Goal: Transaction & Acquisition: Purchase product/service

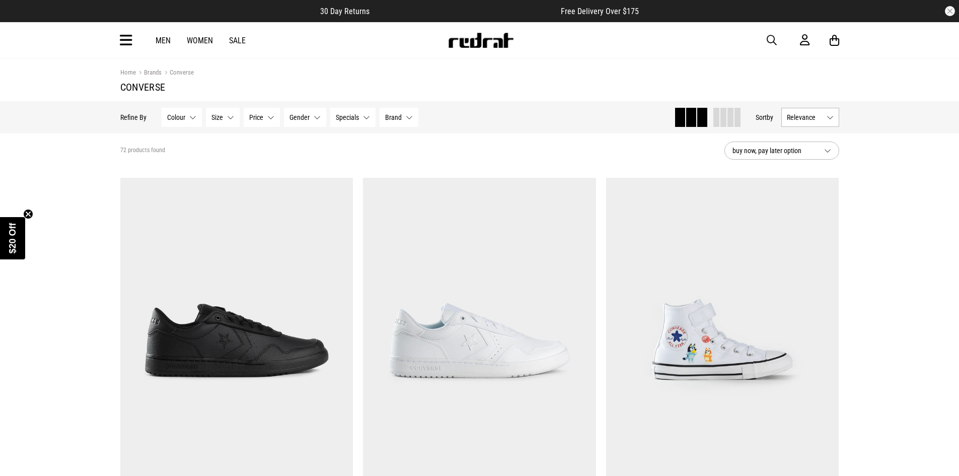
click at [784, 155] on span "buy now, pay later option" at bounding box center [774, 150] width 84 height 12
click at [797, 124] on button "Relevance" at bounding box center [810, 117] width 58 height 19
click at [805, 172] on li "Price (Lowest)" at bounding box center [810, 173] width 57 height 19
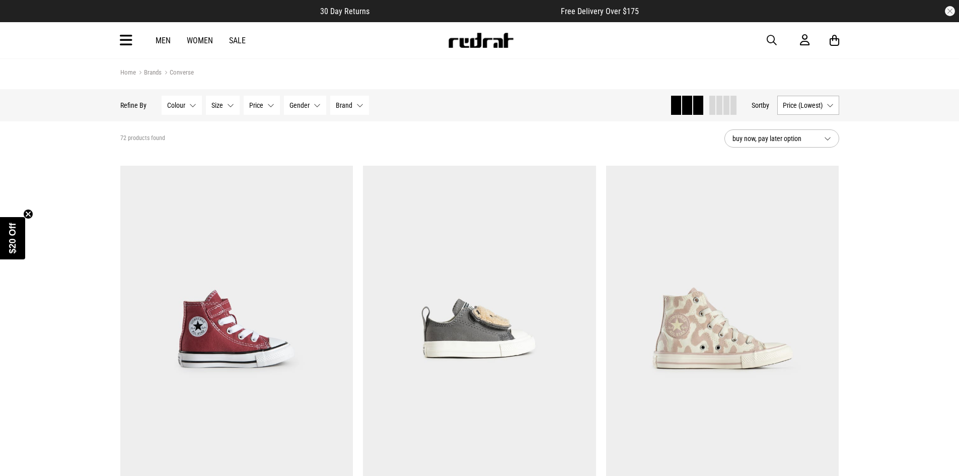
click at [465, 43] on img at bounding box center [480, 40] width 66 height 15
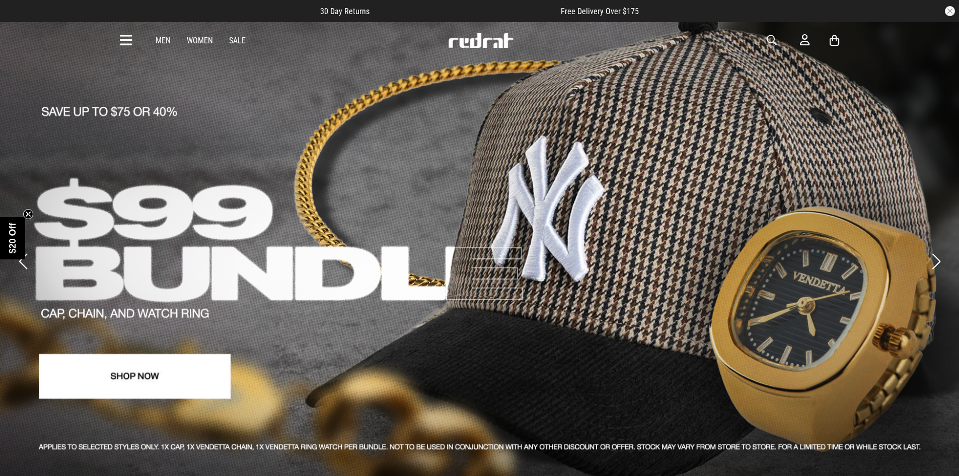
click at [935, 250] on button "Next slide" at bounding box center [936, 261] width 14 height 22
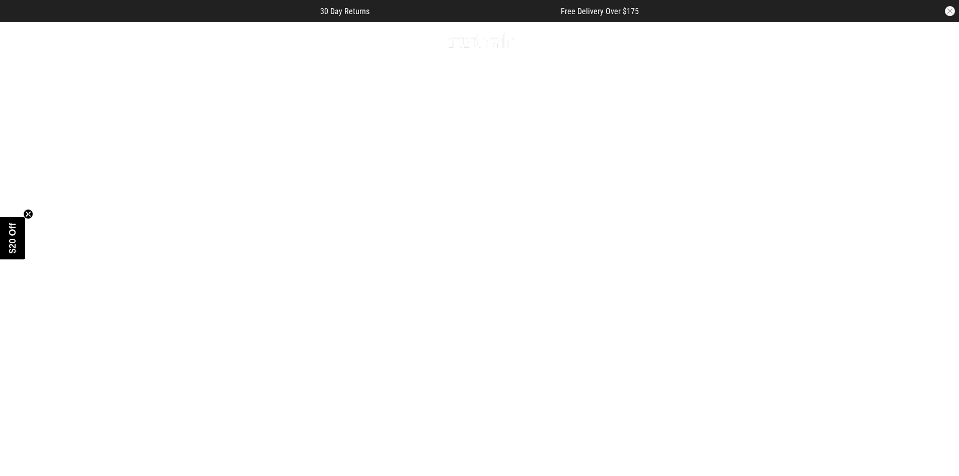
click at [935, 250] on button "Next slide" at bounding box center [936, 261] width 14 height 22
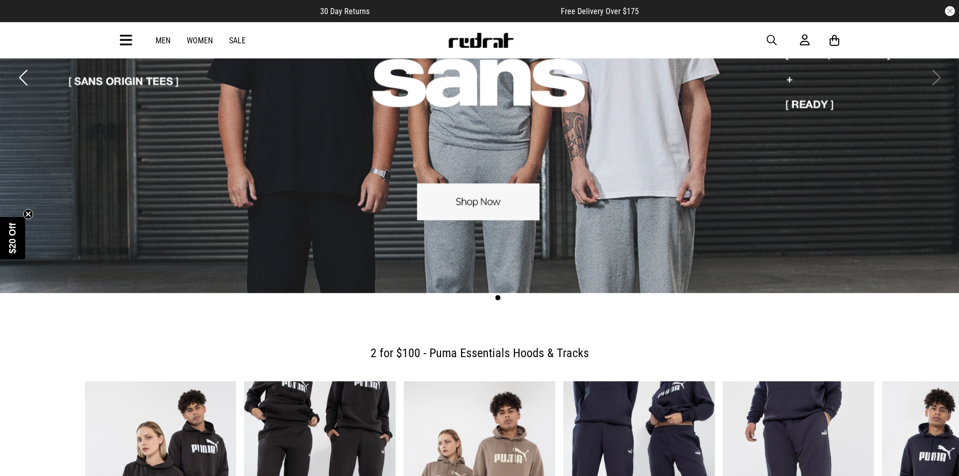
scroll to position [201, 0]
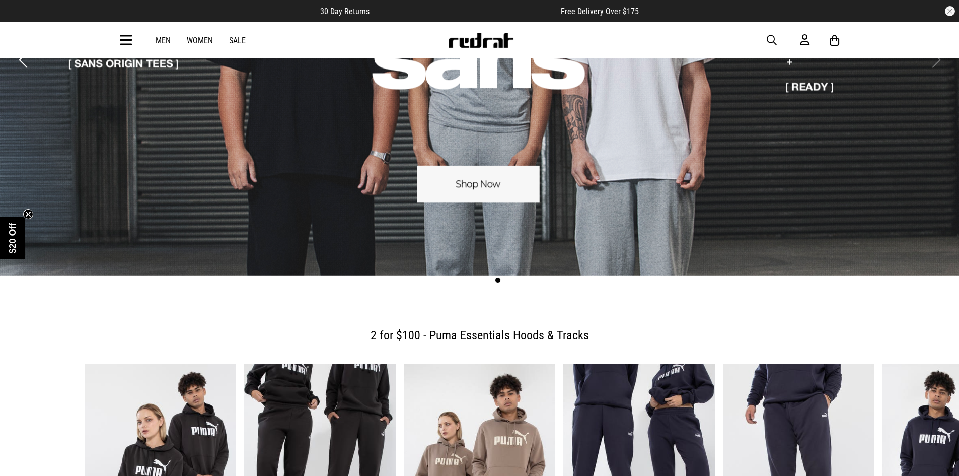
click at [122, 41] on icon at bounding box center [126, 40] width 13 height 17
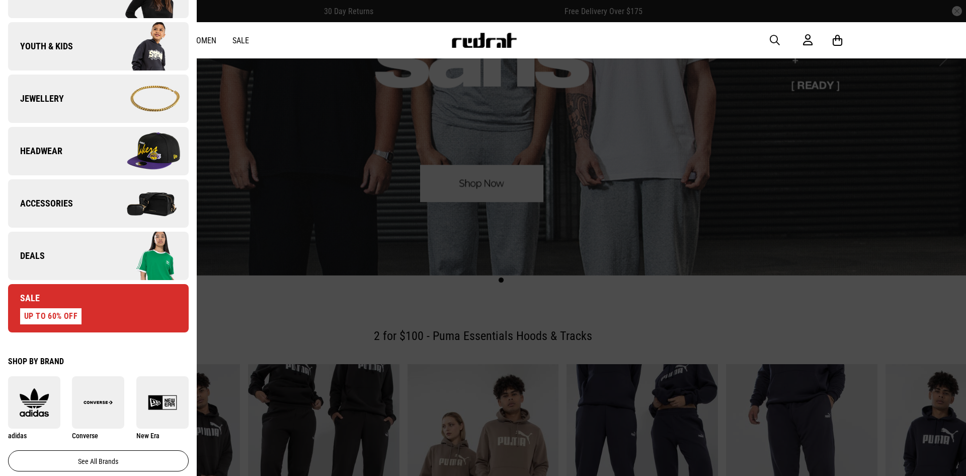
scroll to position [252, 0]
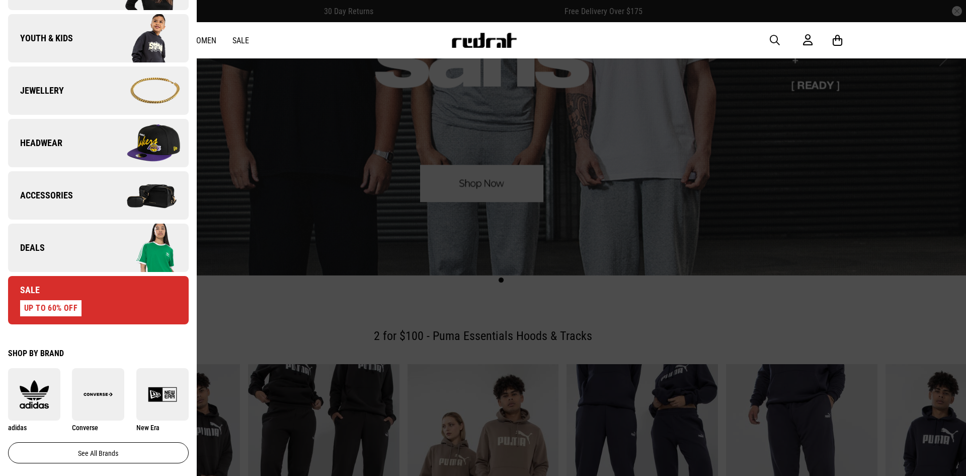
click at [72, 296] on div "Sale UP TO 60% OFF" at bounding box center [44, 300] width 73 height 32
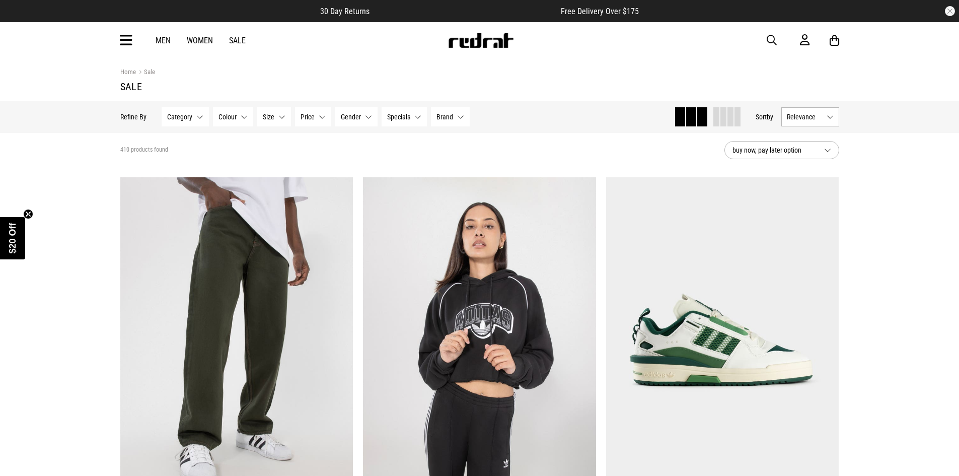
click at [184, 123] on button "Category None selected" at bounding box center [185, 116] width 47 height 19
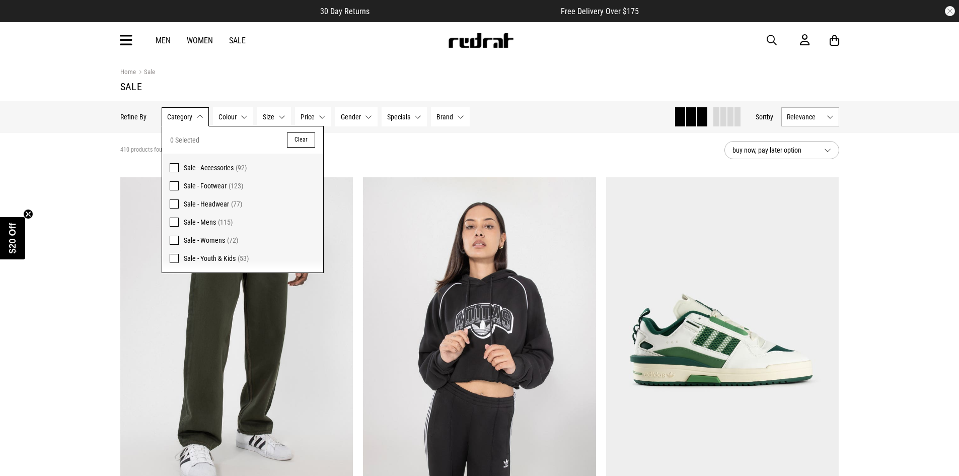
click at [205, 201] on span "Sale - Headwear" at bounding box center [206, 204] width 45 height 8
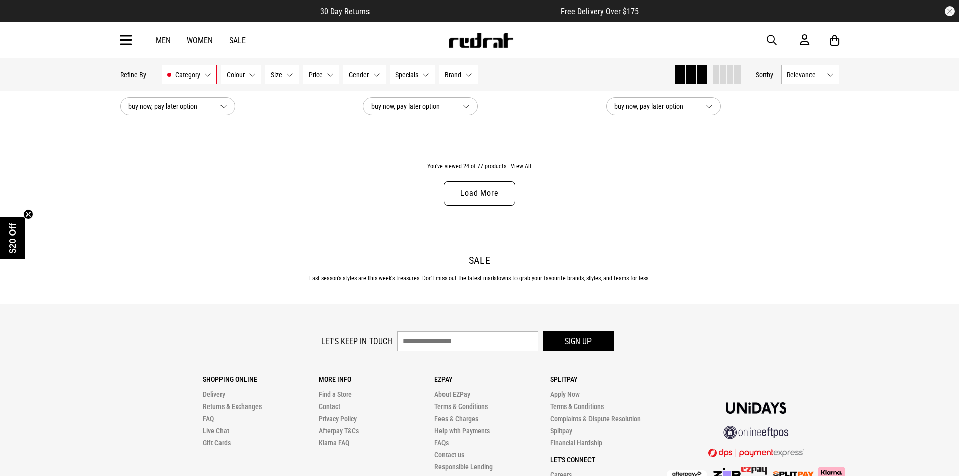
scroll to position [3271, 0]
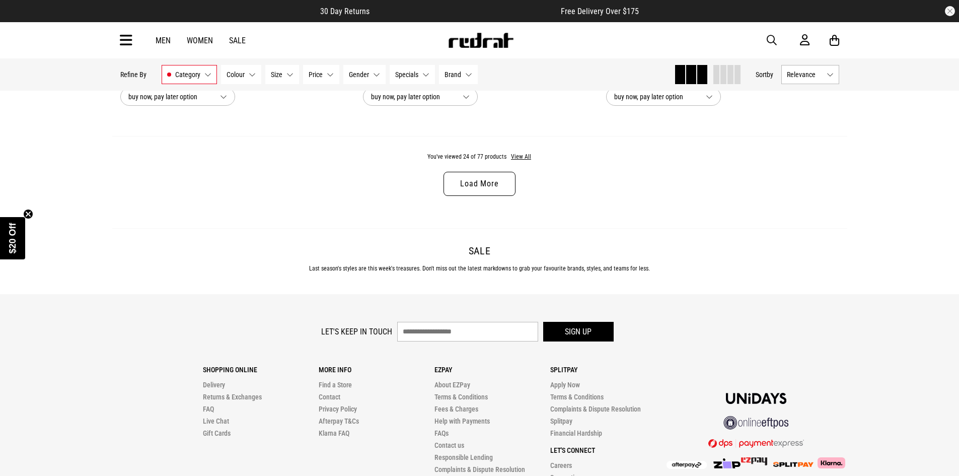
click at [485, 196] on link "Load More" at bounding box center [478, 184] width 71 height 24
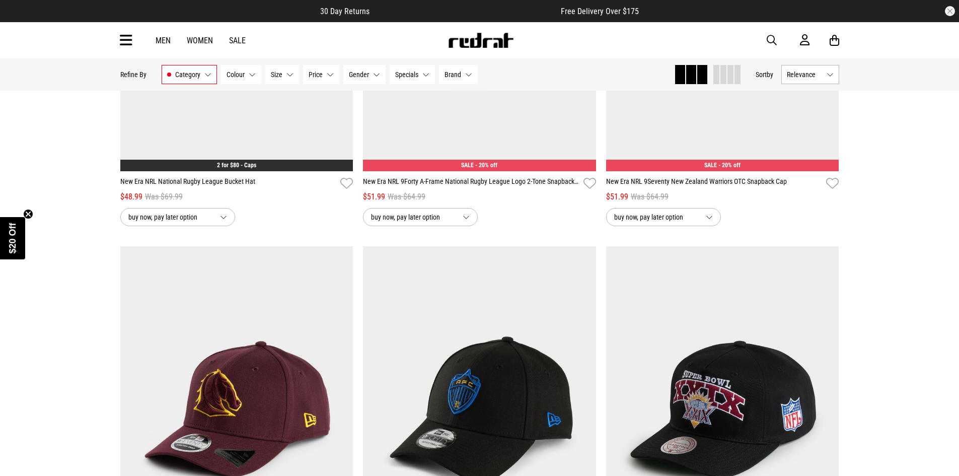
scroll to position [2617, 0]
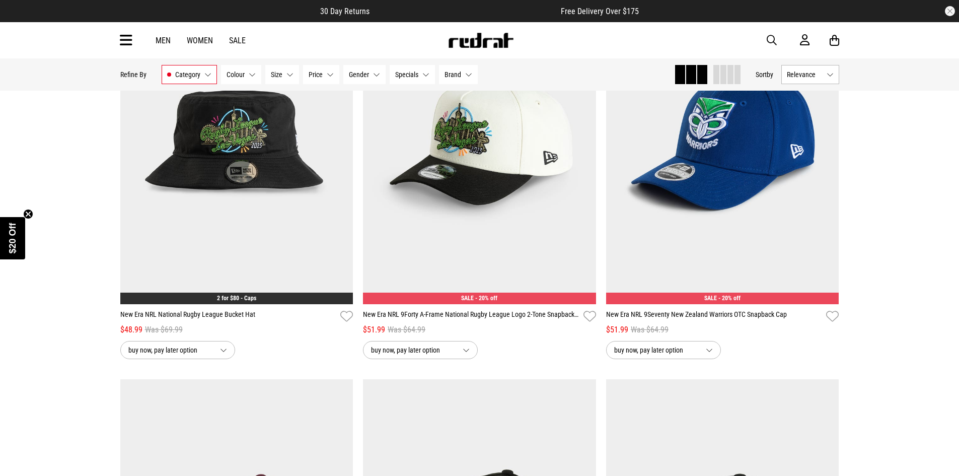
click at [808, 75] on span "Relevance" at bounding box center [805, 74] width 36 height 8
click at [805, 128] on li "Price (Lowest)" at bounding box center [810, 130] width 57 height 19
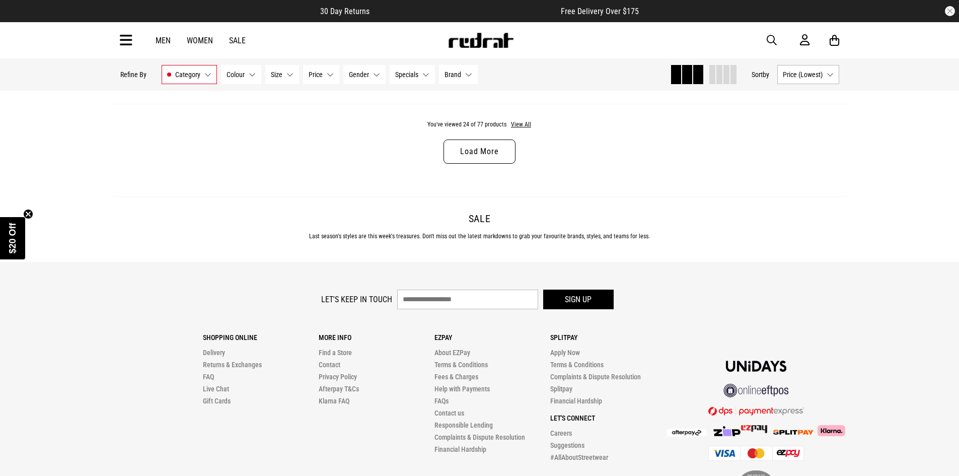
scroll to position [3221, 0]
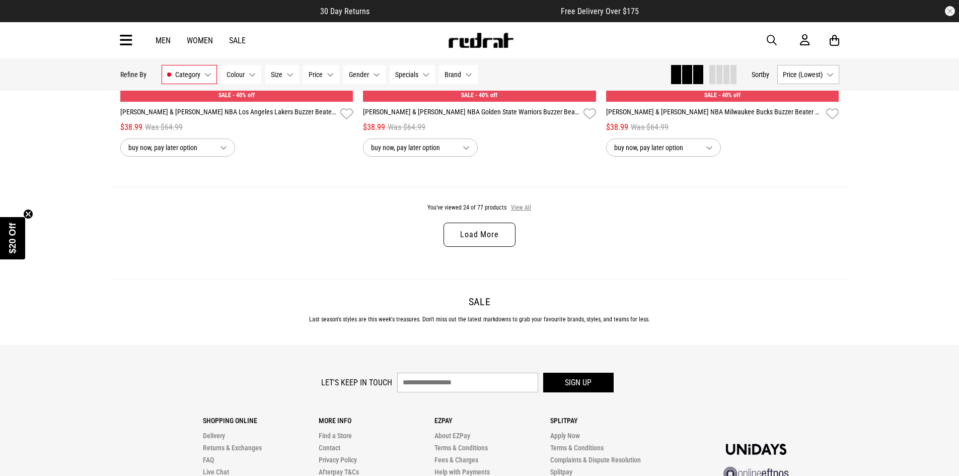
click at [524, 211] on button "View All" at bounding box center [520, 207] width 21 height 9
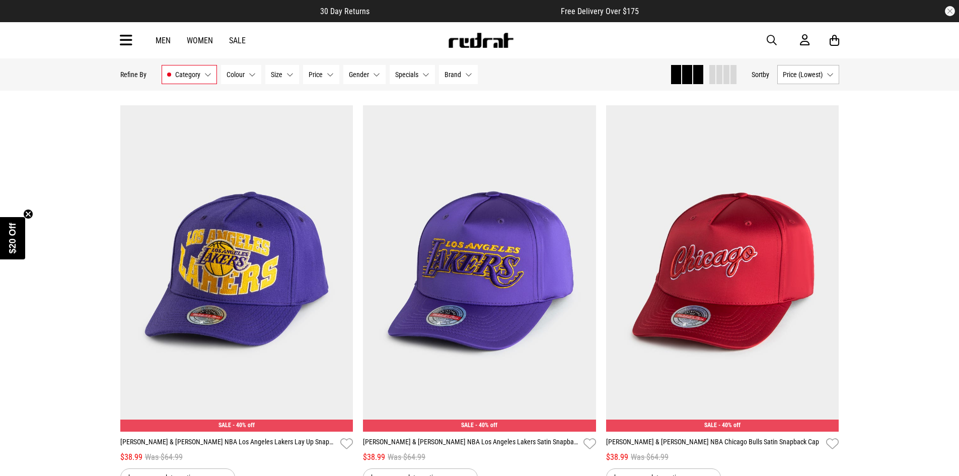
scroll to position [4227, 0]
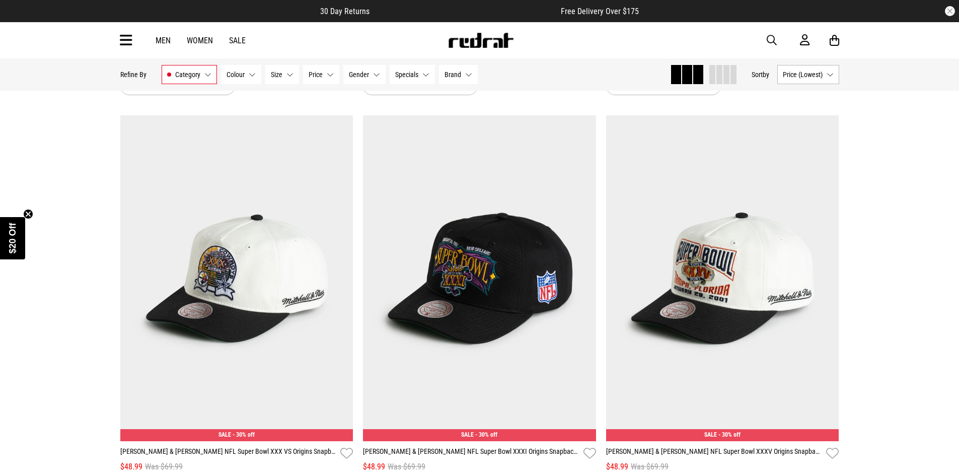
scroll to position [7700, 0]
